Goal: Task Accomplishment & Management: Manage account settings

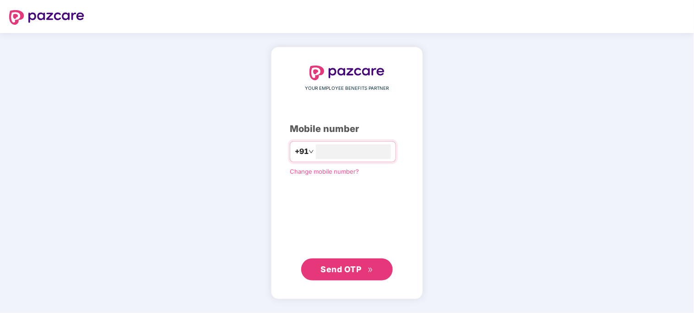
type input "**********"
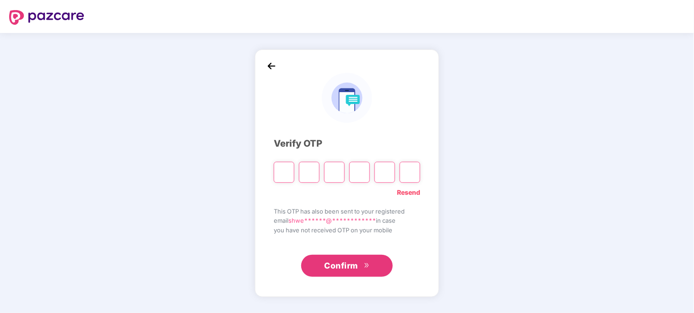
paste input "*"
type input "*"
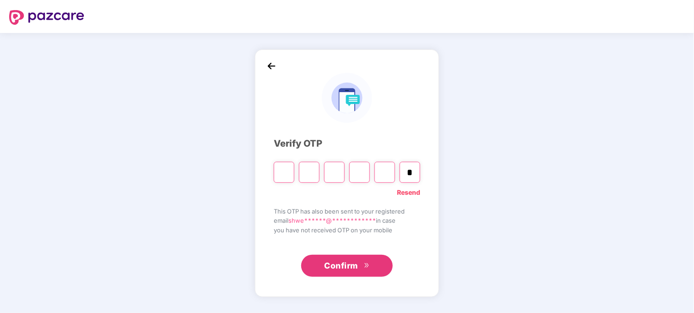
type input "*"
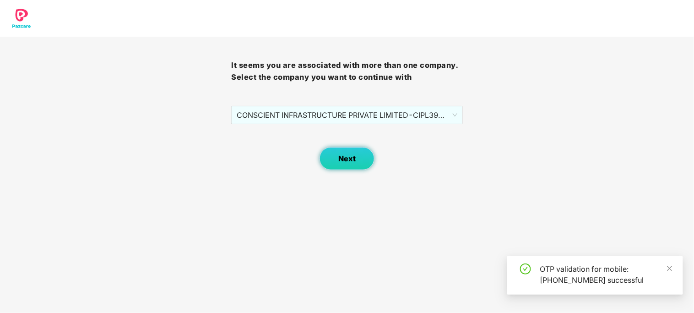
click at [362, 167] on button "Next" at bounding box center [346, 158] width 55 height 23
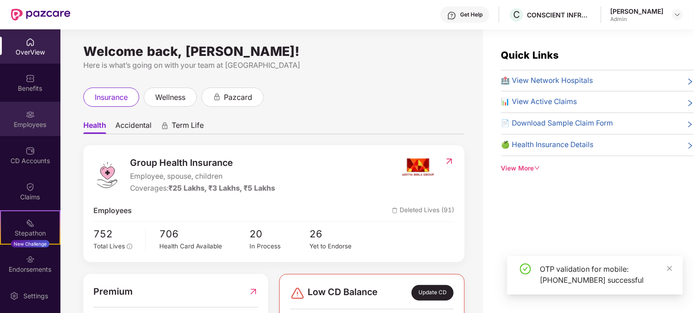
click at [33, 124] on div "Employees" at bounding box center [30, 124] width 60 height 9
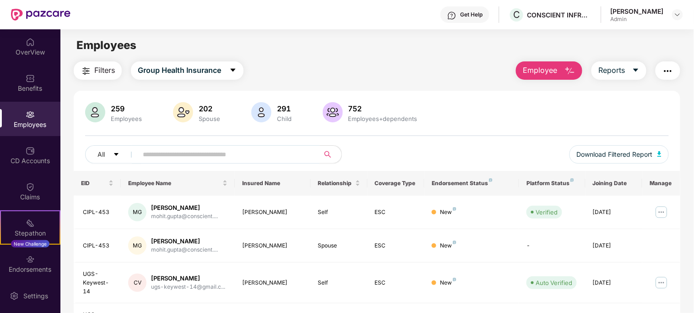
click at [207, 150] on input "text" at bounding box center [225, 154] width 164 height 14
type input "******"
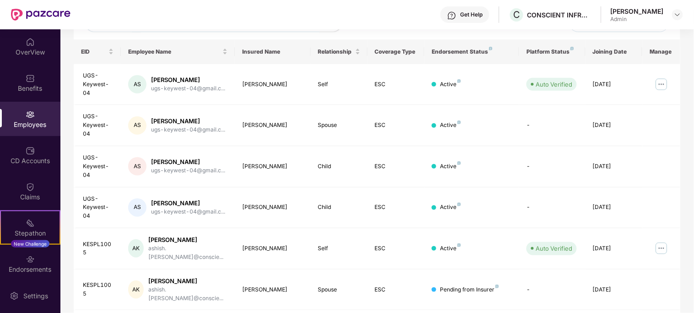
scroll to position [146, 0]
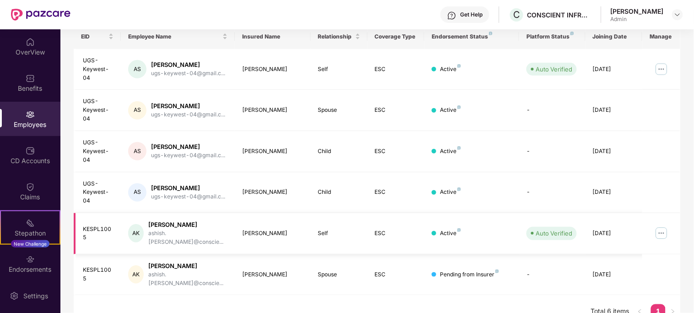
click at [660, 236] on img at bounding box center [661, 233] width 15 height 15
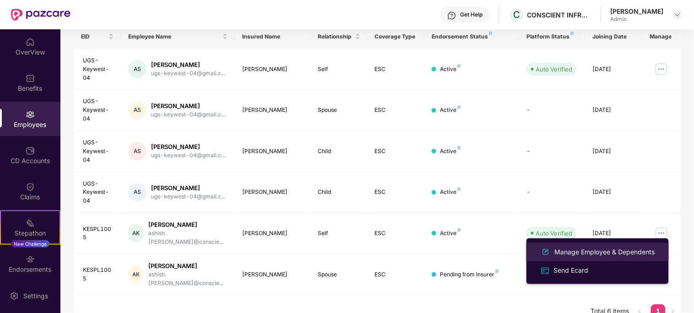
click at [580, 255] on div "Manage Employee & Dependents" at bounding box center [605, 252] width 104 height 10
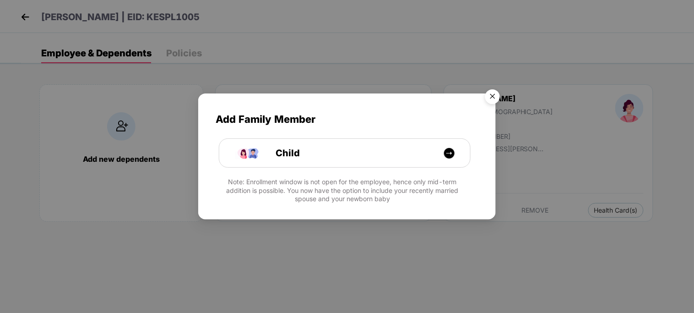
click at [487, 102] on img "Close" at bounding box center [493, 98] width 26 height 26
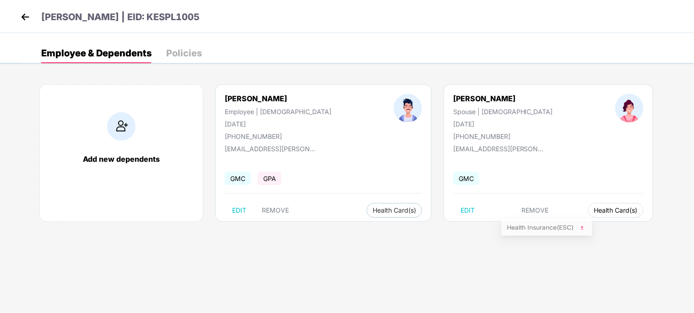
click at [543, 219] on div "Health Insurance(ESC)" at bounding box center [546, 228] width 91 height 18
click at [547, 227] on span "Health Insurance(ESC)" at bounding box center [547, 228] width 80 height 10
click at [594, 209] on span "Health Card(s)" at bounding box center [615, 210] width 43 height 5
click at [522, 224] on span "Health Insurance(ESC)" at bounding box center [547, 228] width 80 height 10
